Goal: Information Seeking & Learning: Check status

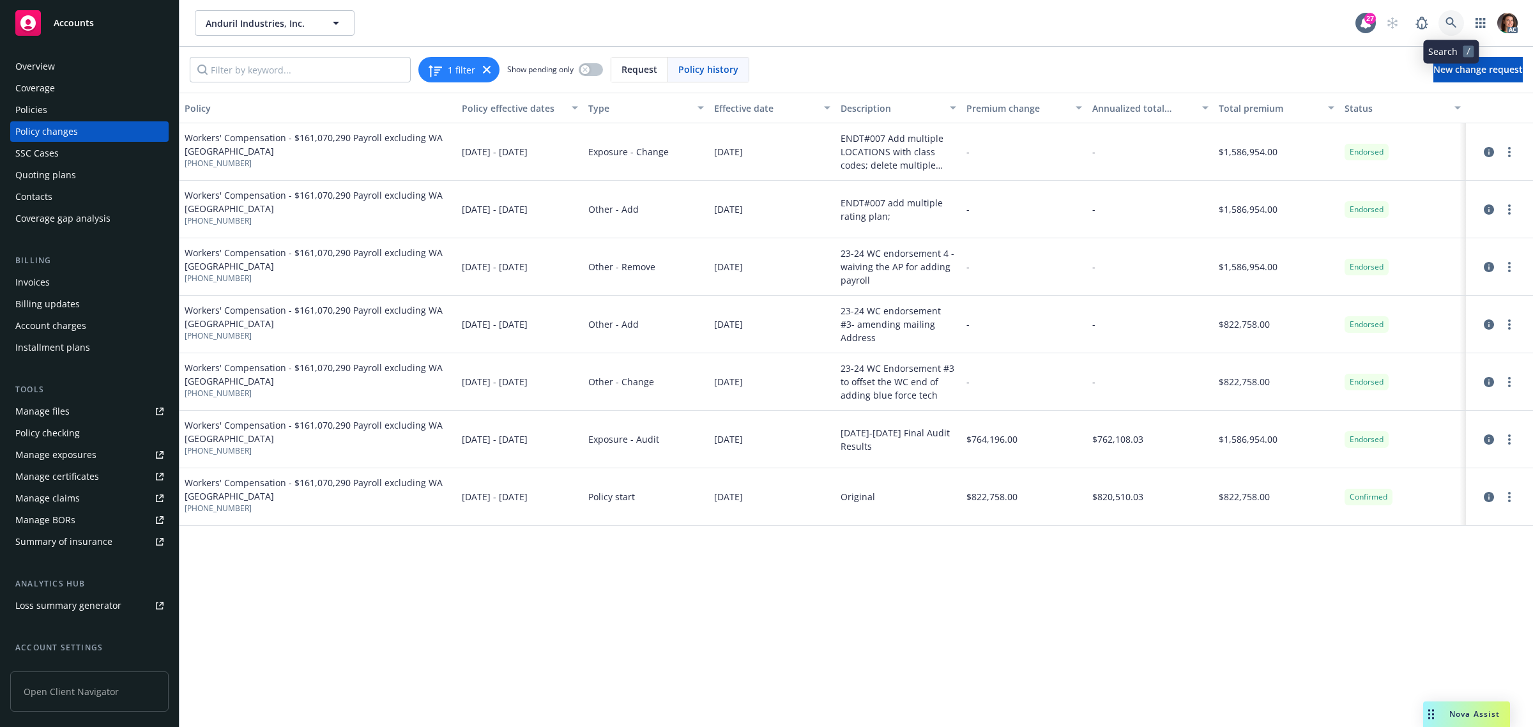
click at [1454, 24] on icon at bounding box center [1451, 22] width 11 height 11
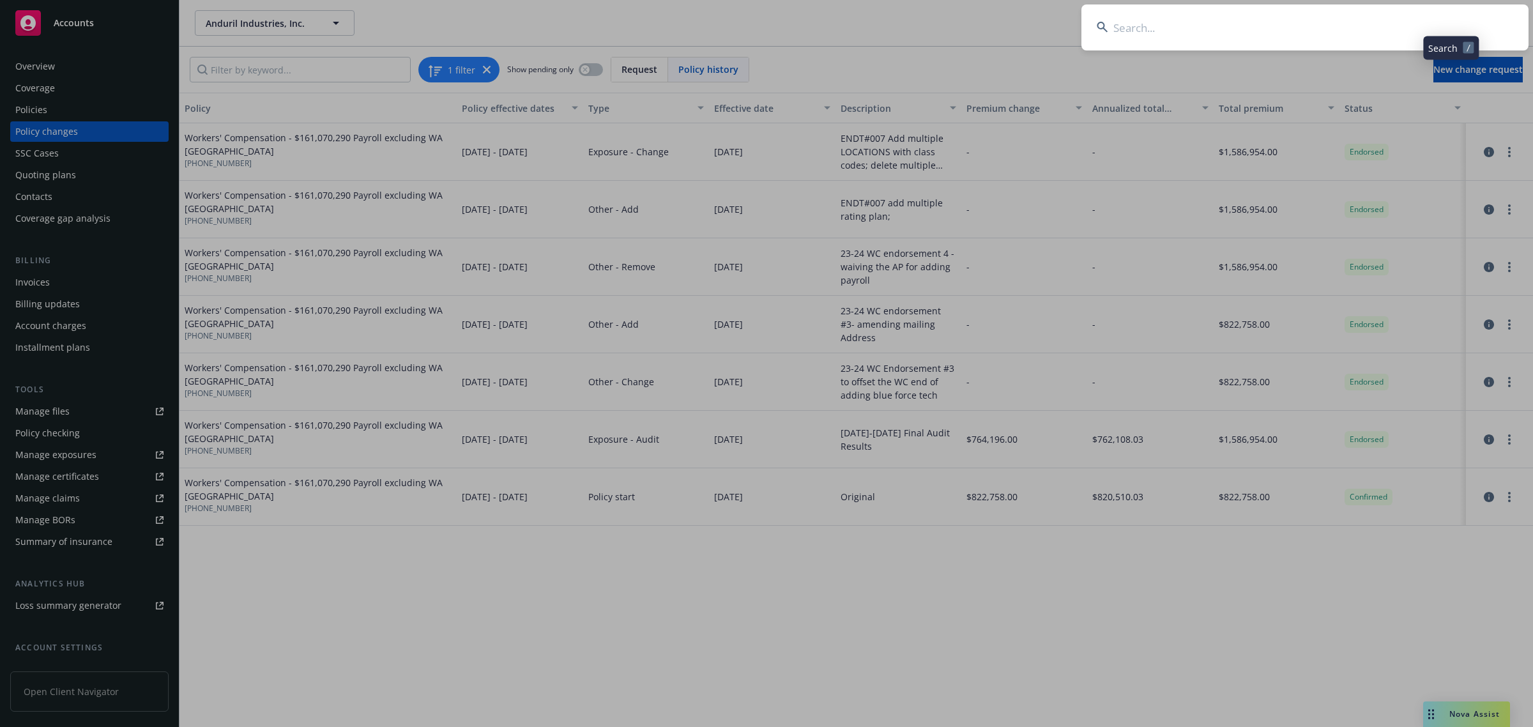
type input "daa1a268-d6f6-4c0b-9969-9cc8ac6e229f"
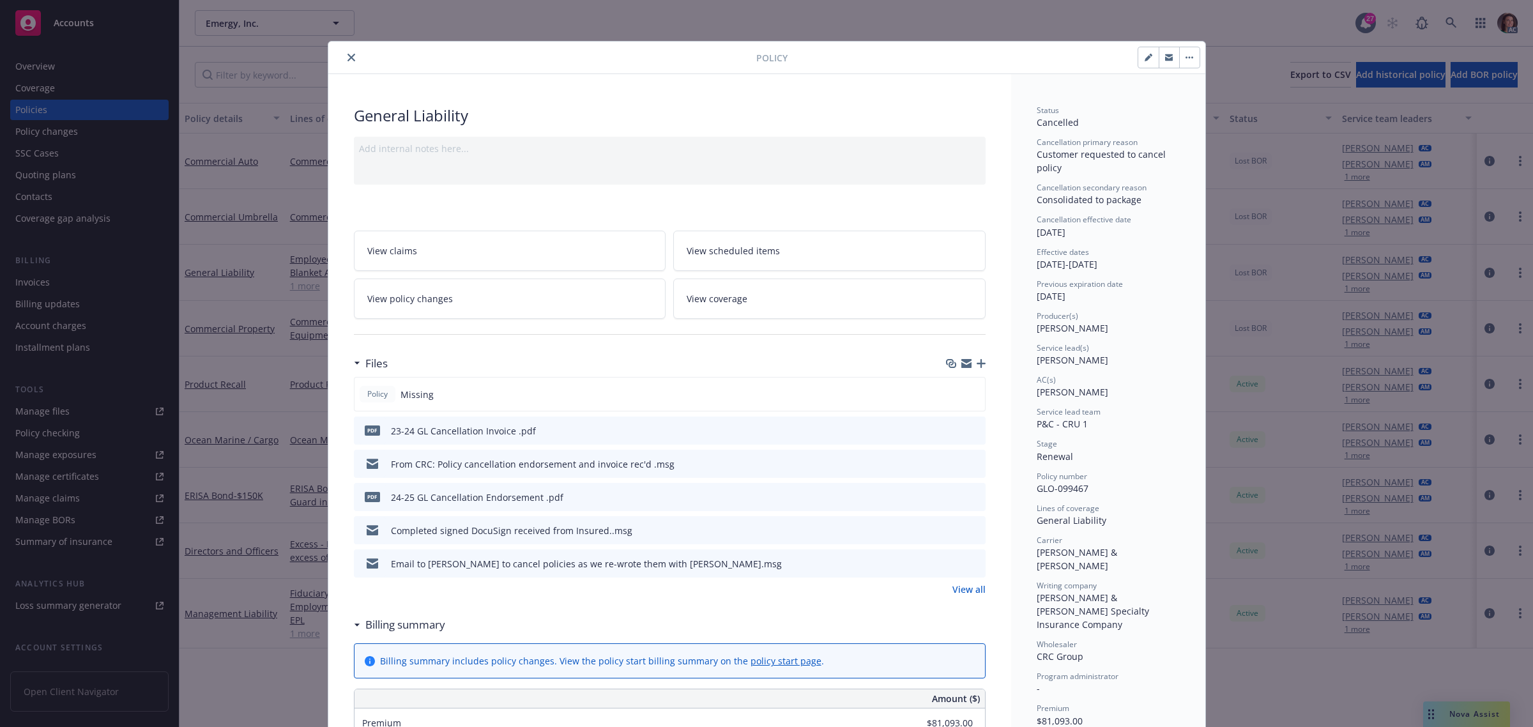
click at [522, 293] on link "View policy changes" at bounding box center [510, 299] width 312 height 40
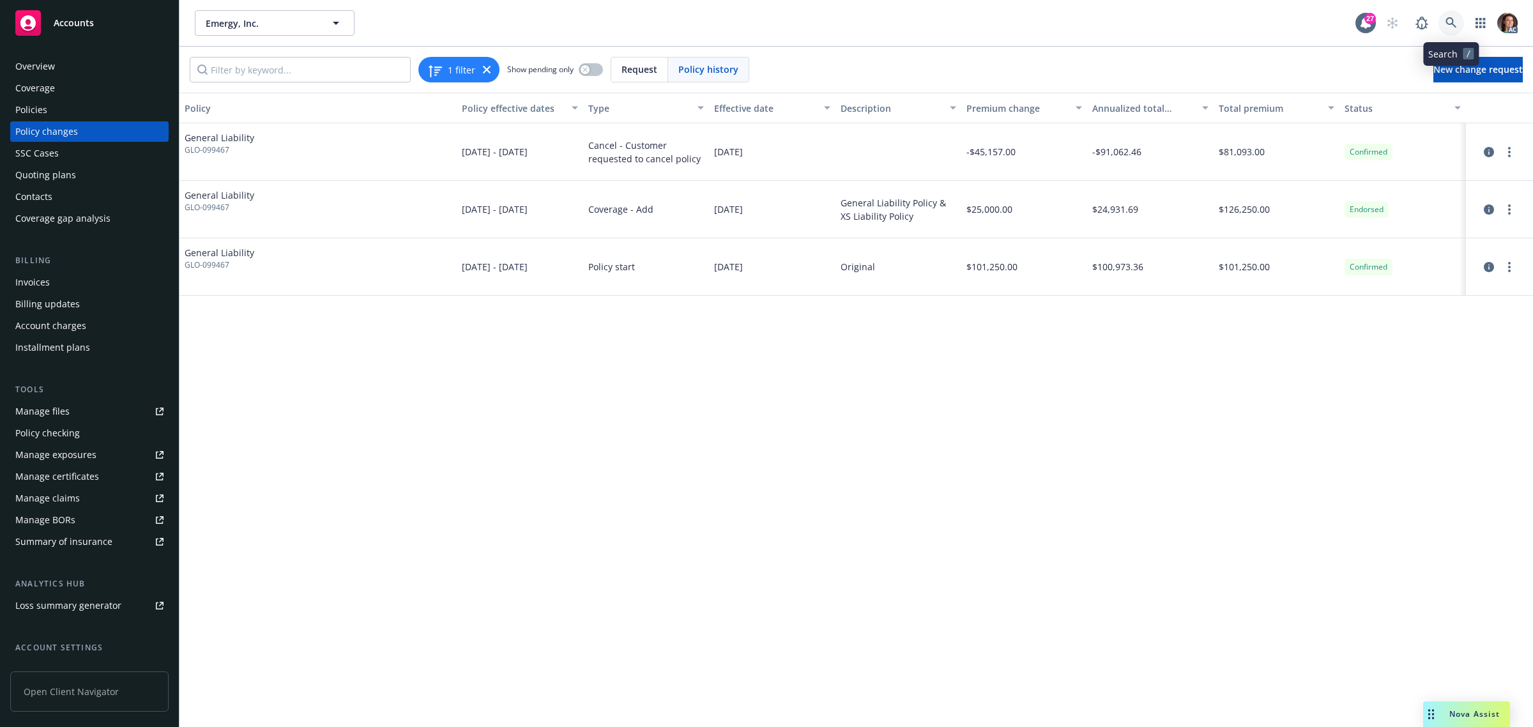
click at [1446, 19] on icon at bounding box center [1452, 23] width 12 height 12
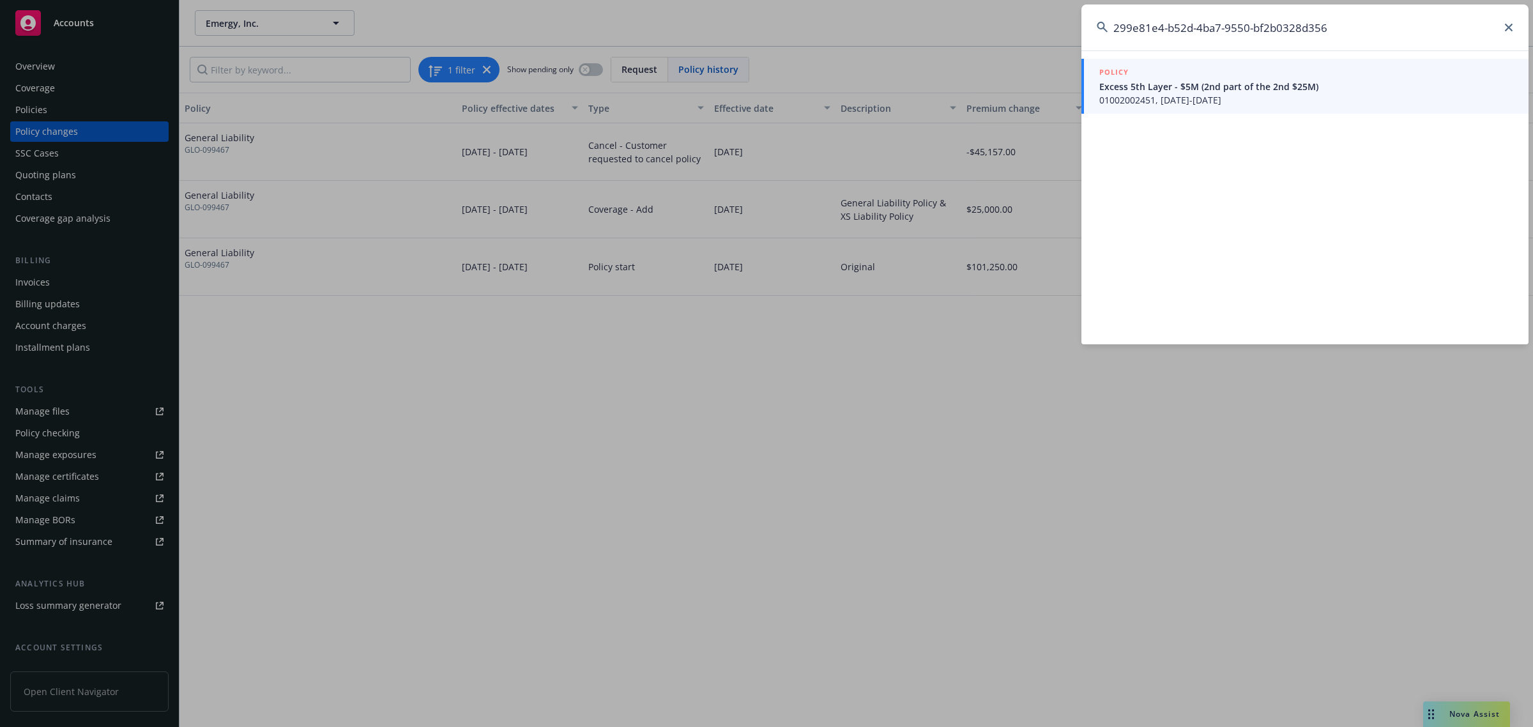
type input "299e81e4-b52d-4ba7-9550-bf2b0328d356"
click at [1160, 104] on span "01002002451, [DATE]-[DATE]" at bounding box center [1307, 99] width 414 height 13
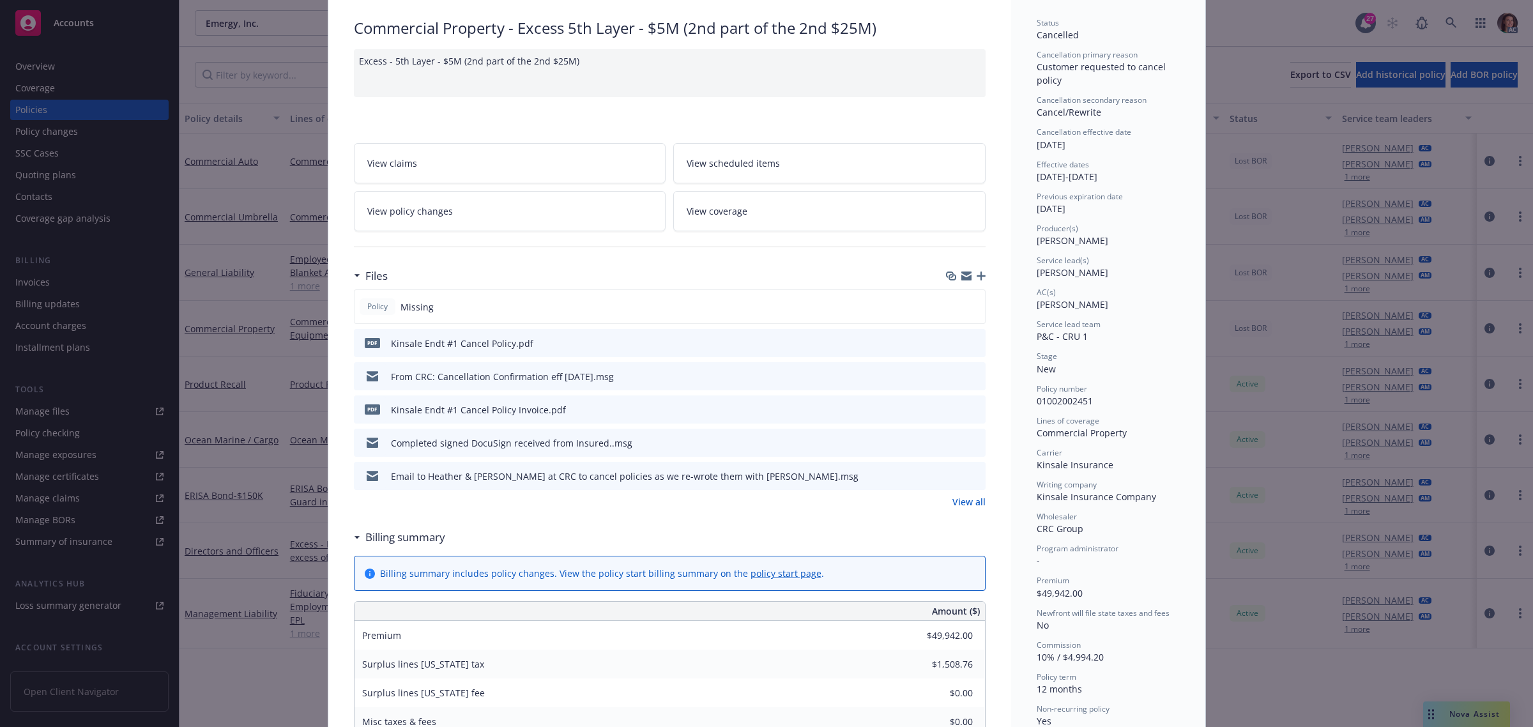
scroll to position [80, 0]
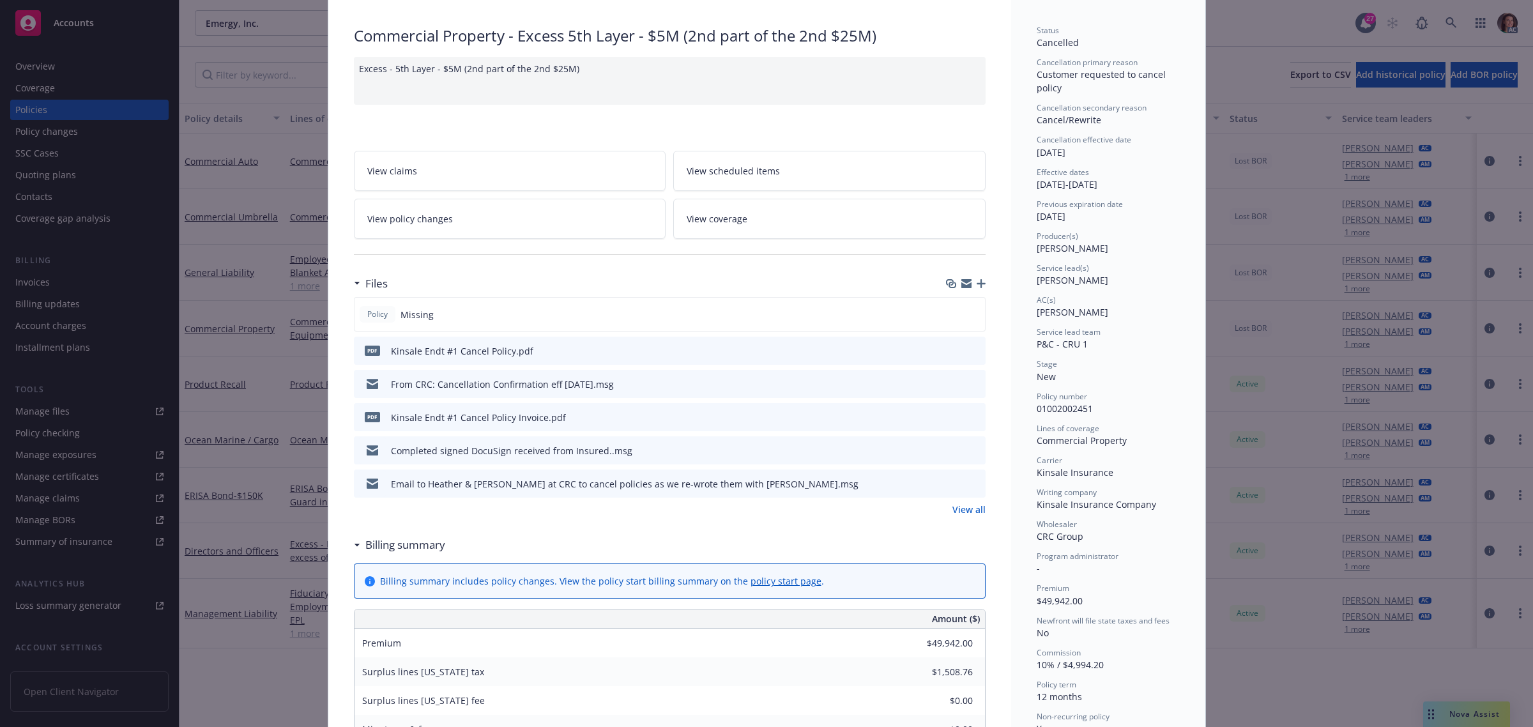
click at [521, 227] on link "View policy changes" at bounding box center [510, 219] width 312 height 40
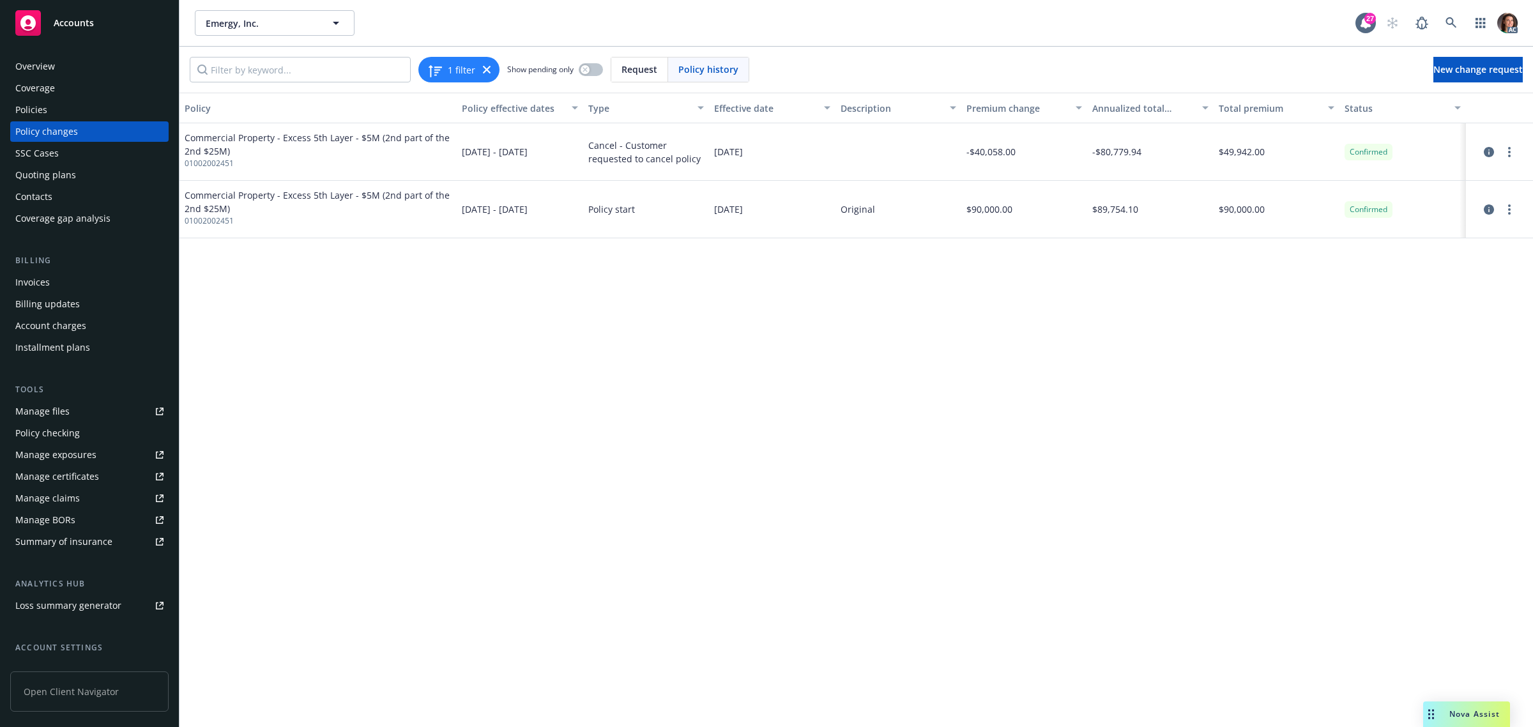
click at [685, 491] on div "Policy Policy effective dates Type Effective date Description Premium change An…" at bounding box center [857, 410] width 1354 height 634
click at [1451, 20] on icon at bounding box center [1452, 23] width 12 height 12
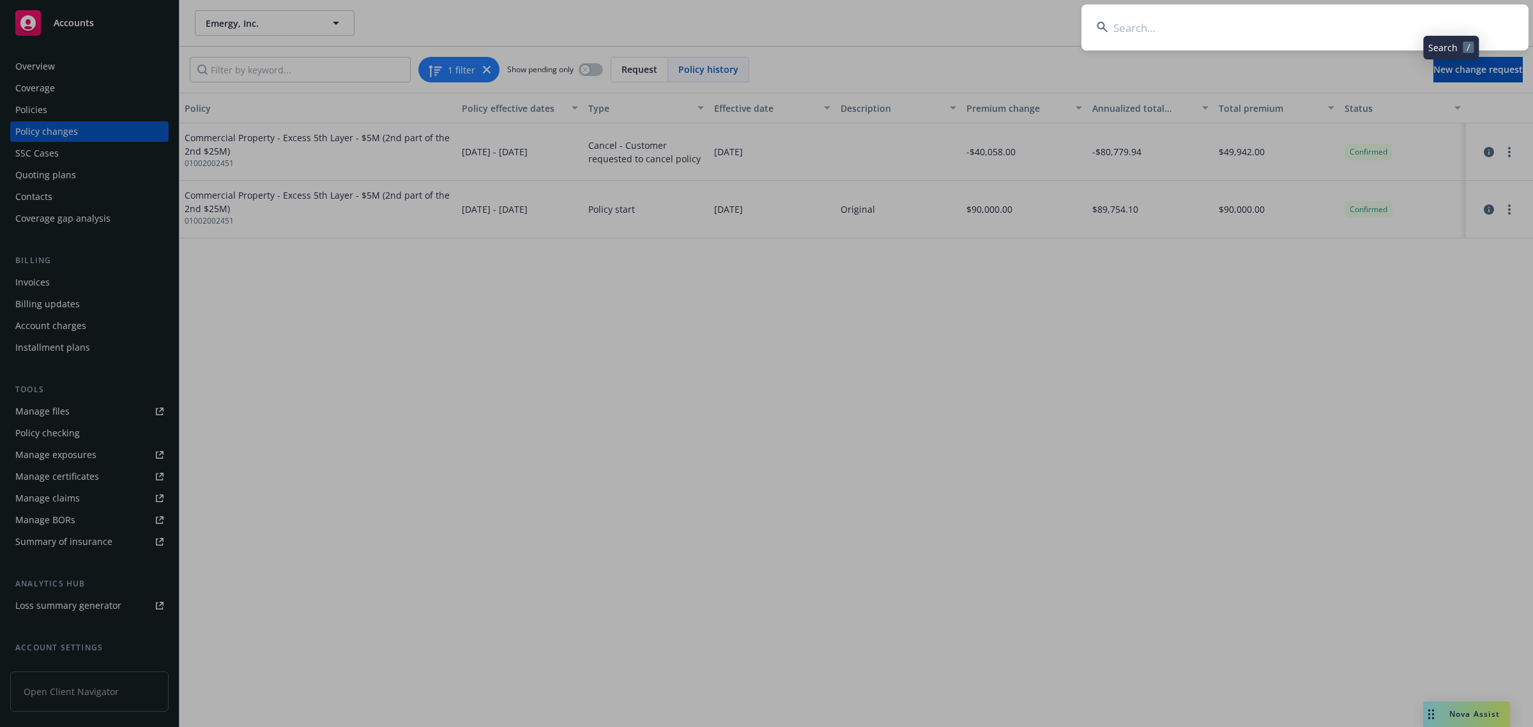
type input "4df58253-d7cc-4759-a9c1-43024c91fced"
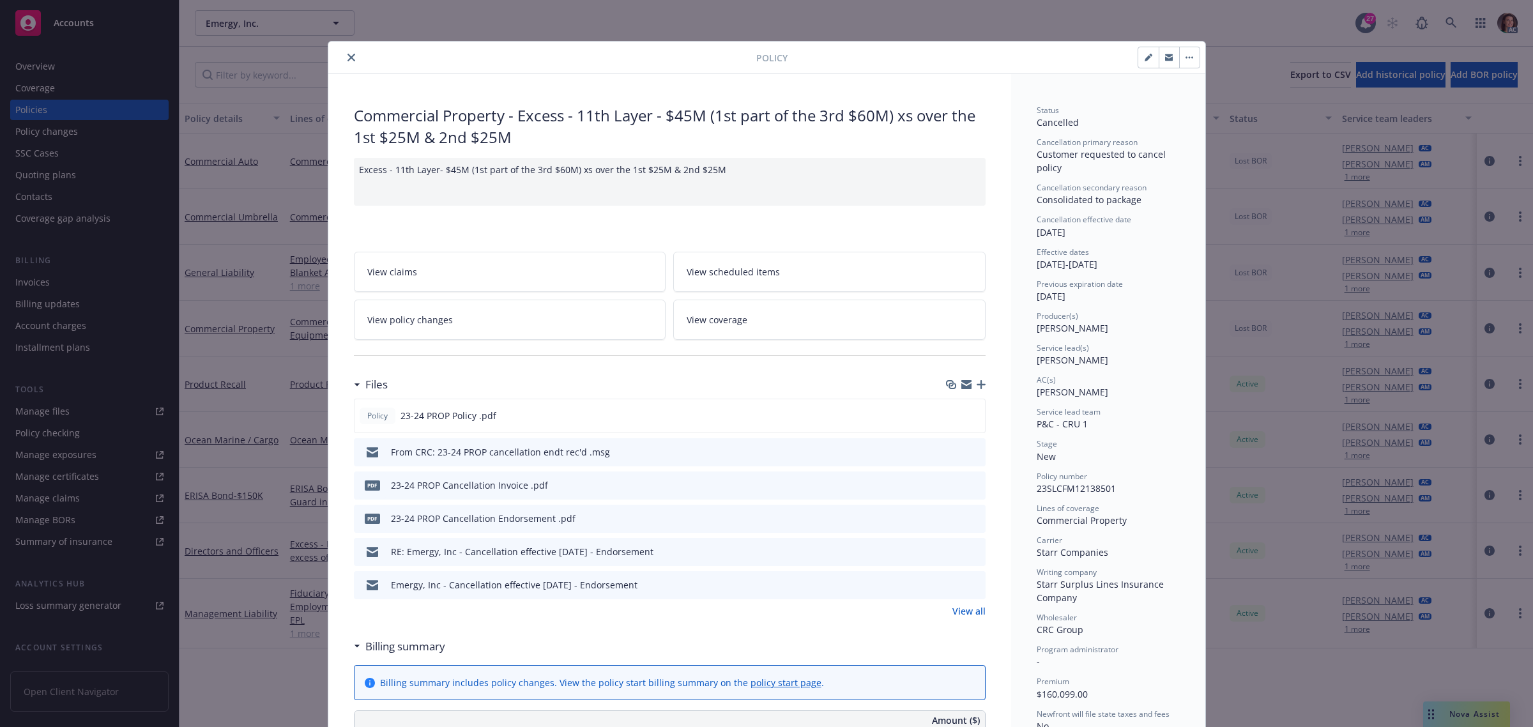
click at [463, 321] on link "View policy changes" at bounding box center [510, 320] width 312 height 40
click at [348, 56] on icon "close" at bounding box center [352, 58] width 8 height 8
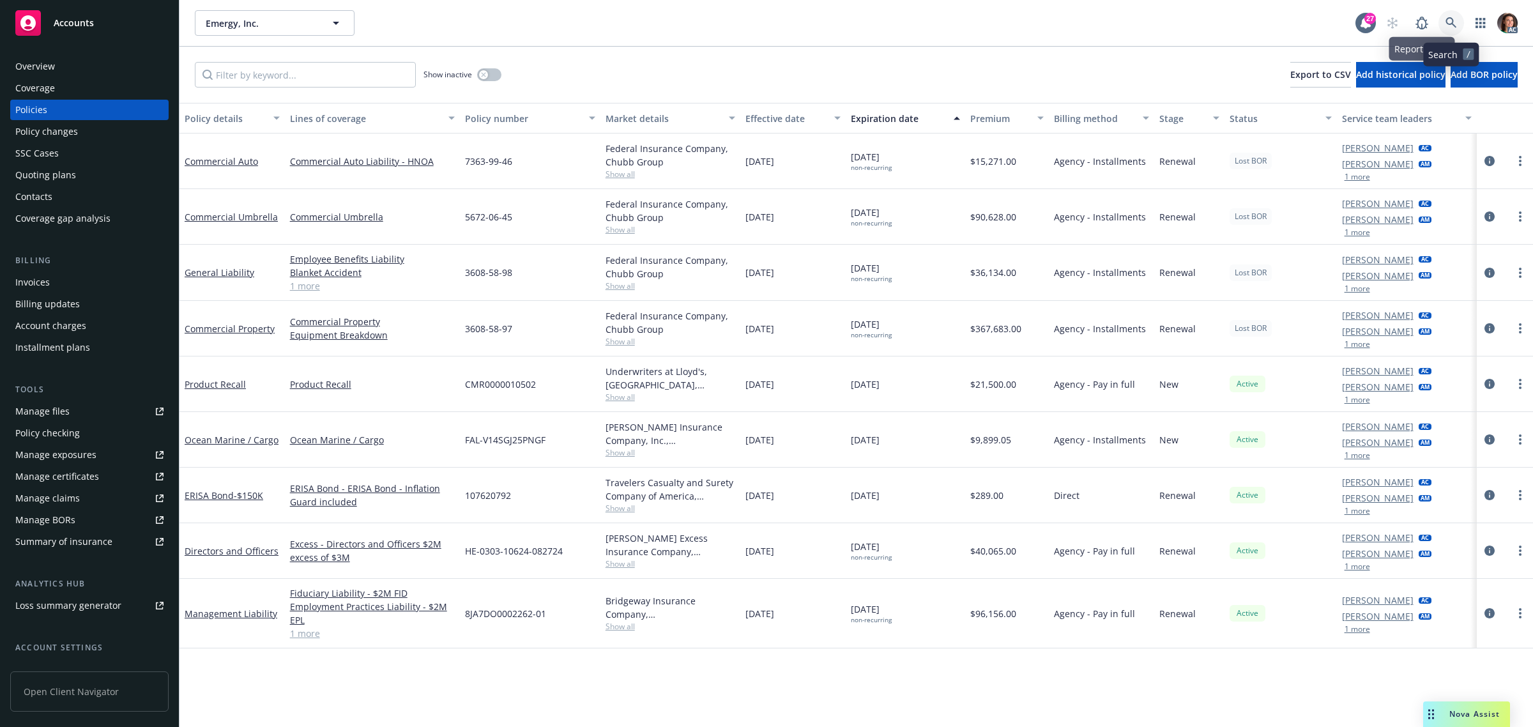
click at [1454, 15] on link at bounding box center [1452, 23] width 26 height 26
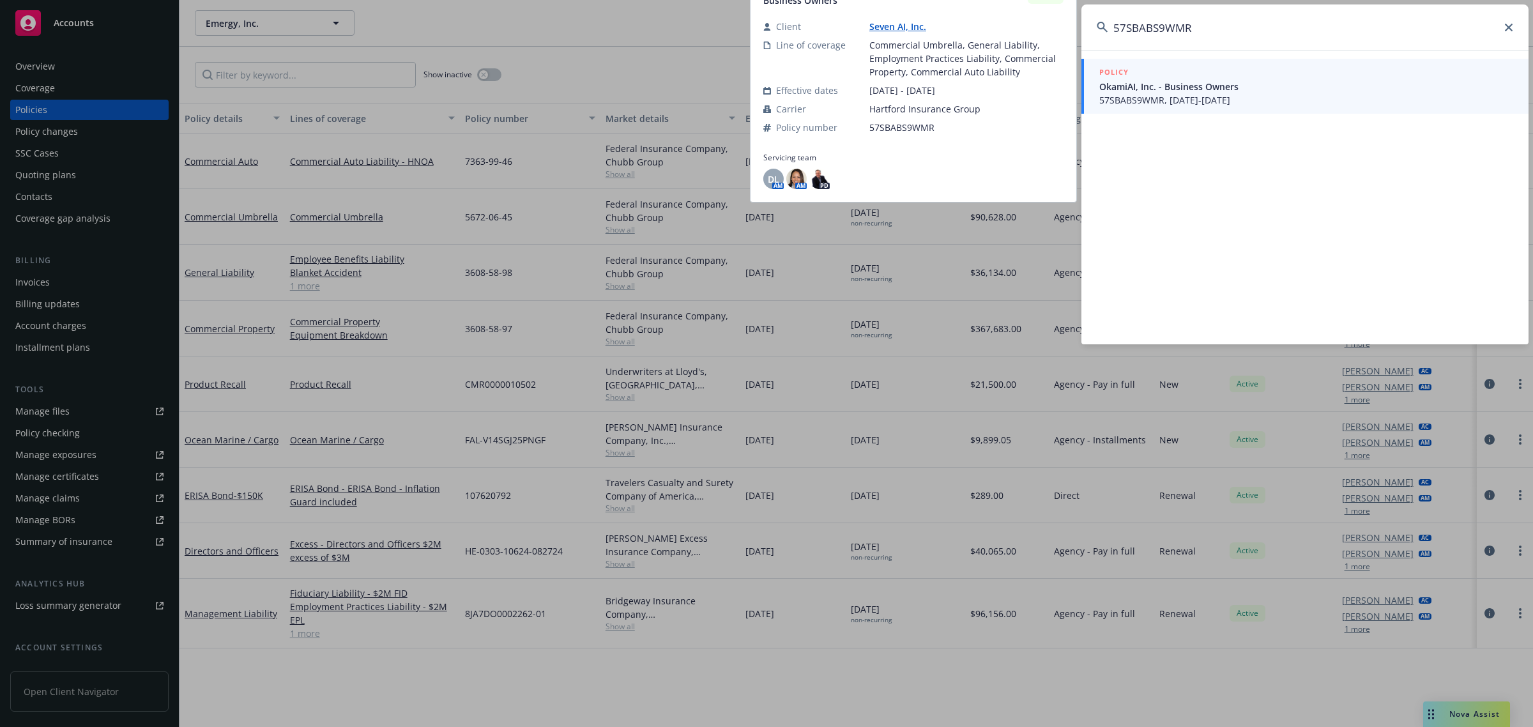
type input "57SBABS9WMR"
click at [1132, 90] on span "OkamiAI, Inc. - Business Owners" at bounding box center [1307, 86] width 414 height 13
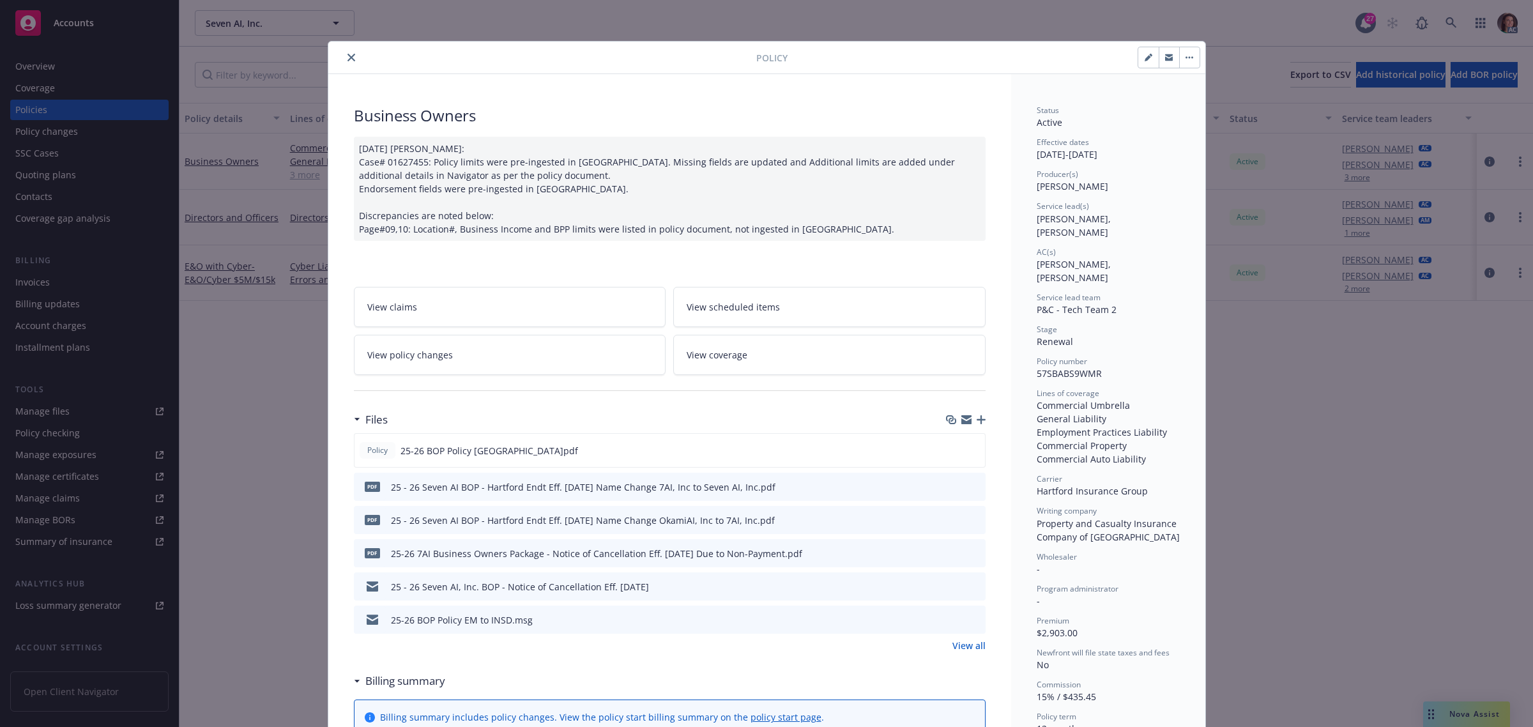
click at [348, 59] on icon "close" at bounding box center [352, 58] width 8 height 8
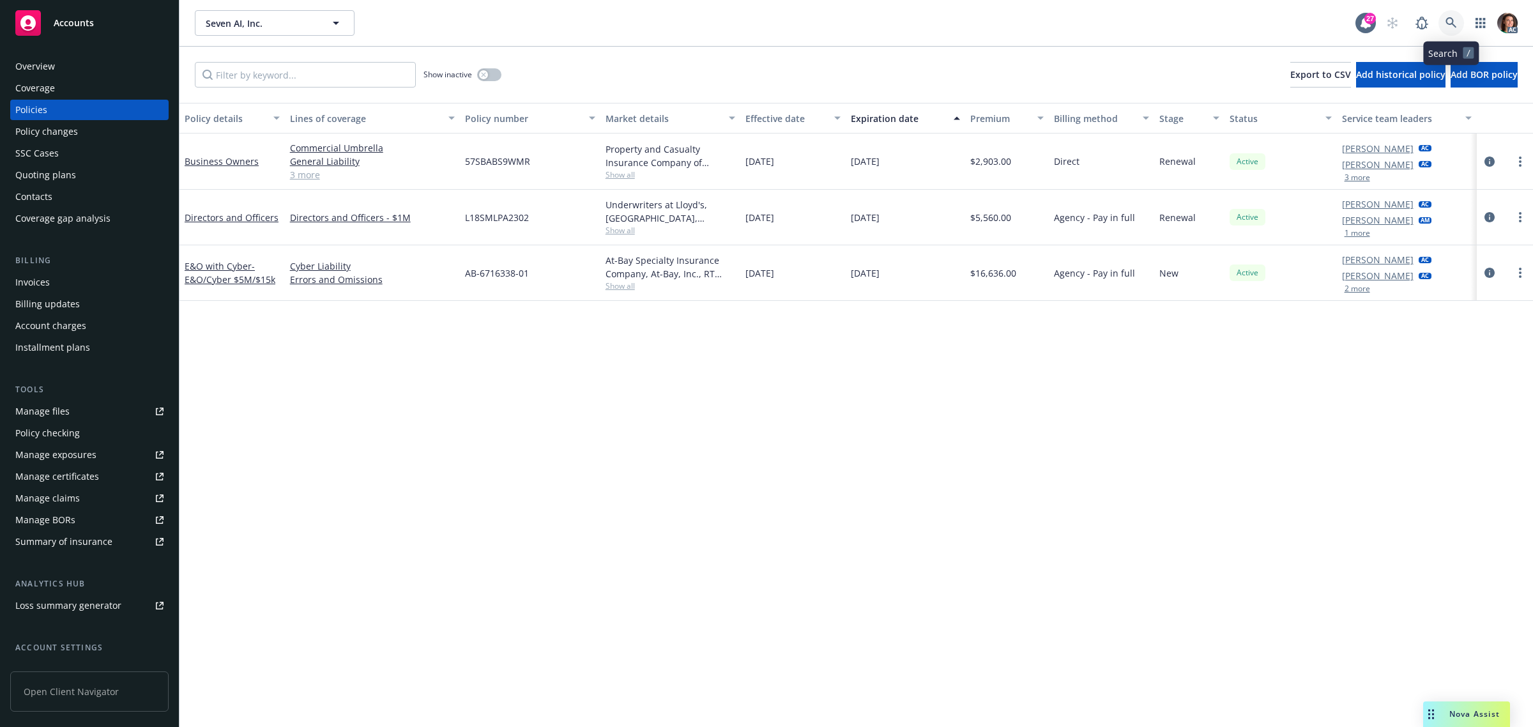
click at [1456, 18] on icon at bounding box center [1452, 23] width 12 height 12
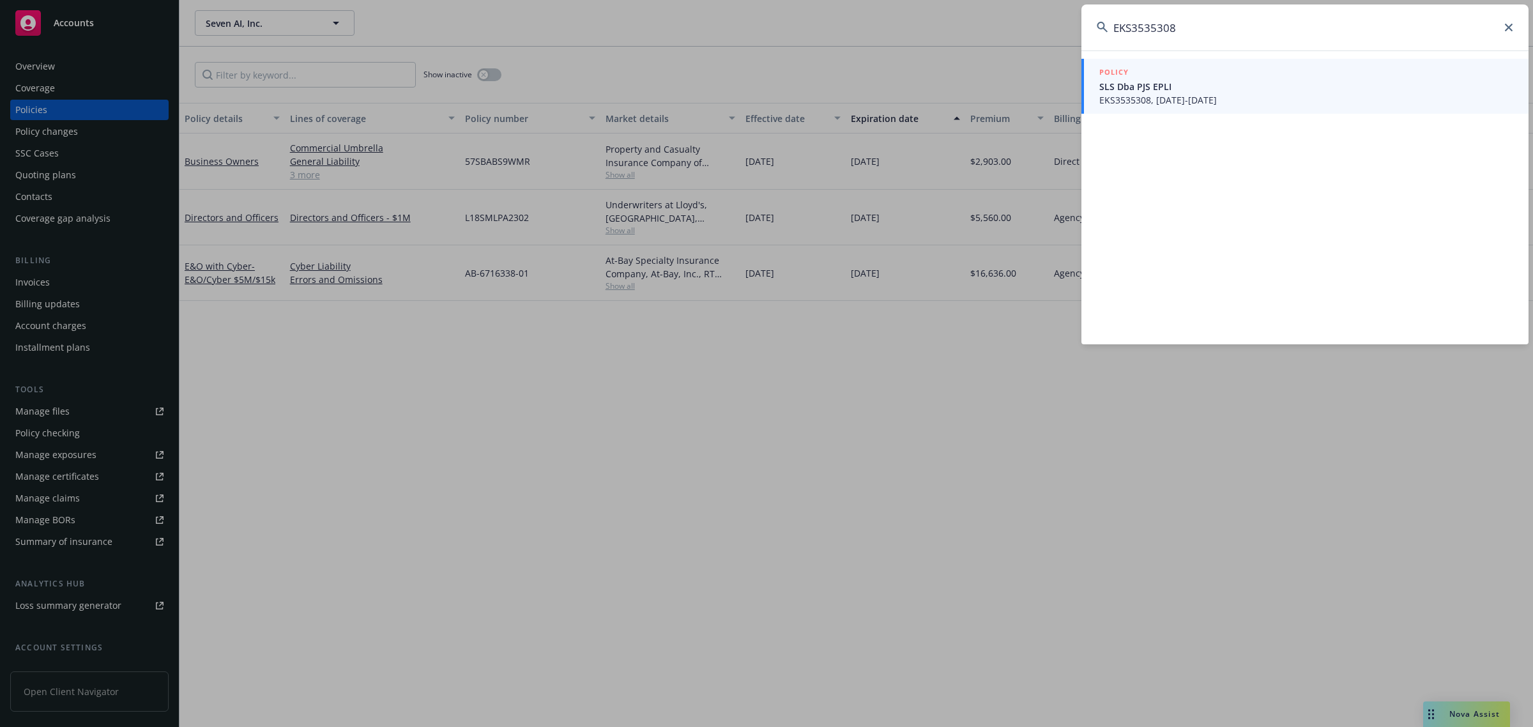
type input "EKS3535308"
click at [1173, 84] on span "SLS Dba PJS EPLI" at bounding box center [1307, 86] width 414 height 13
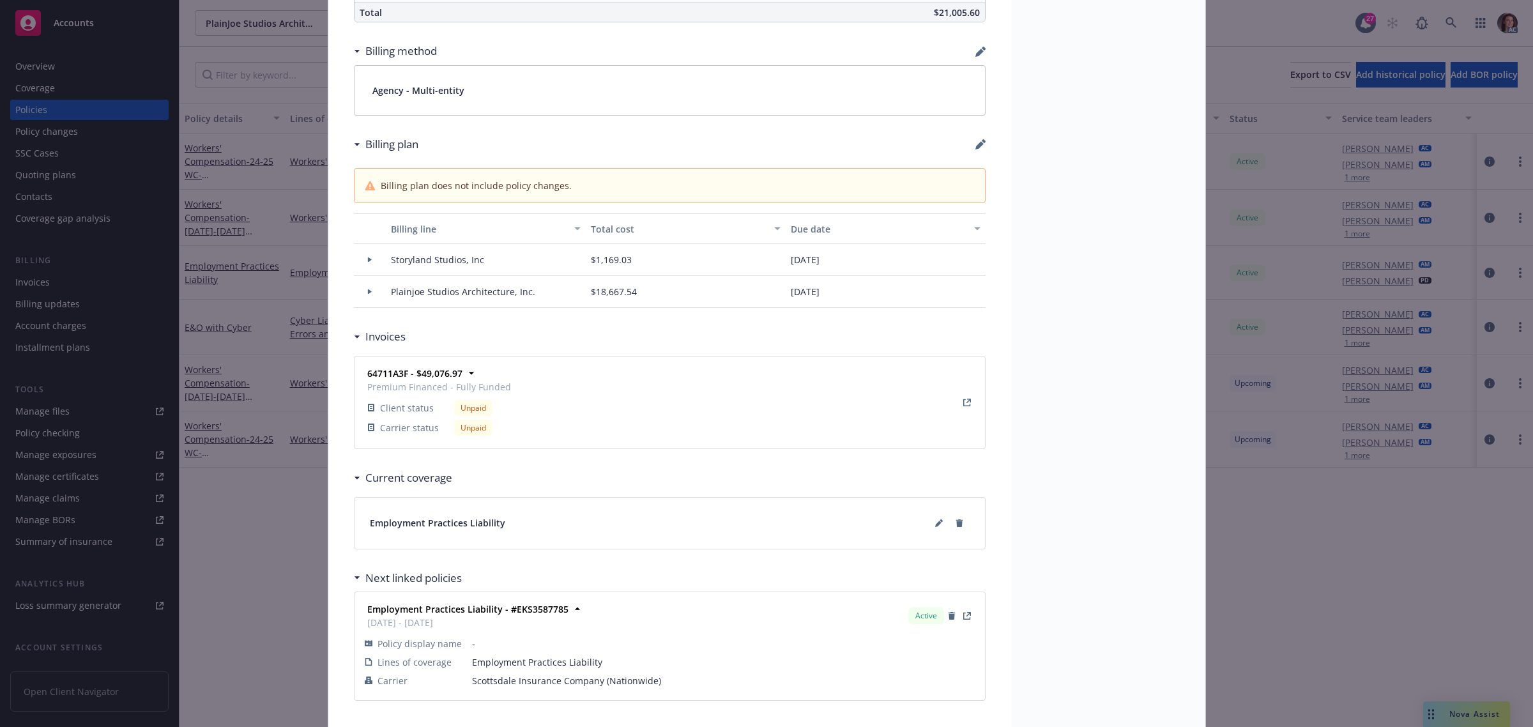
scroll to position [879, 0]
